Goal: Check status: Check status

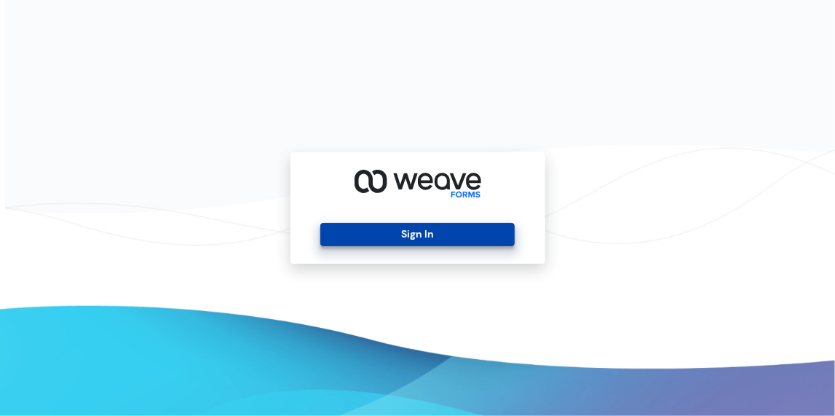
click at [419, 229] on button "Sign In" at bounding box center [417, 234] width 194 height 23
